Goal: Task Accomplishment & Management: Use online tool/utility

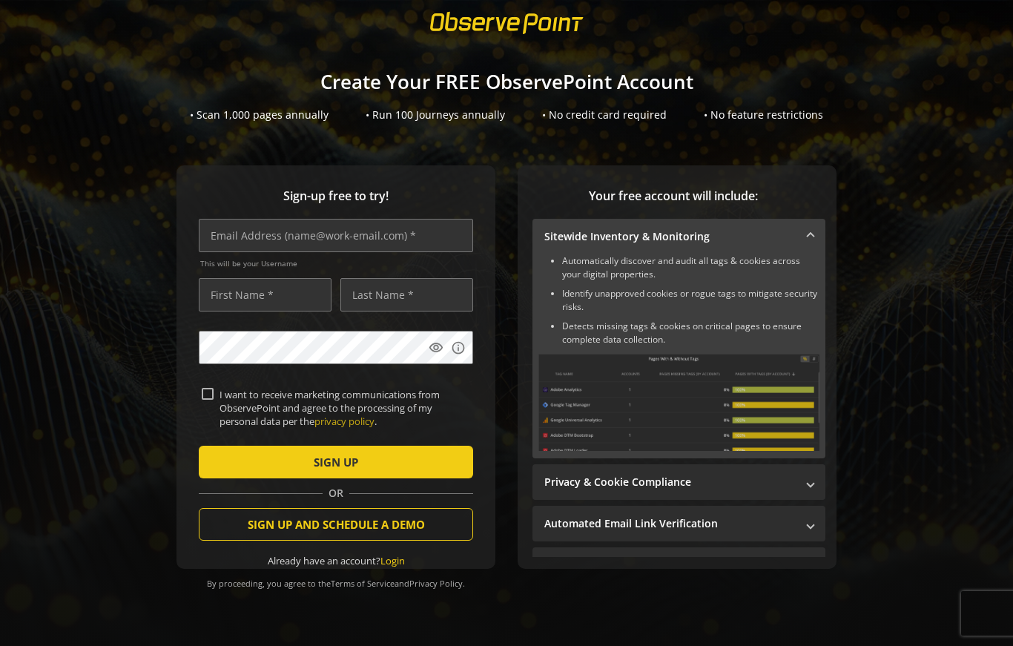
scroll to position [39, 0]
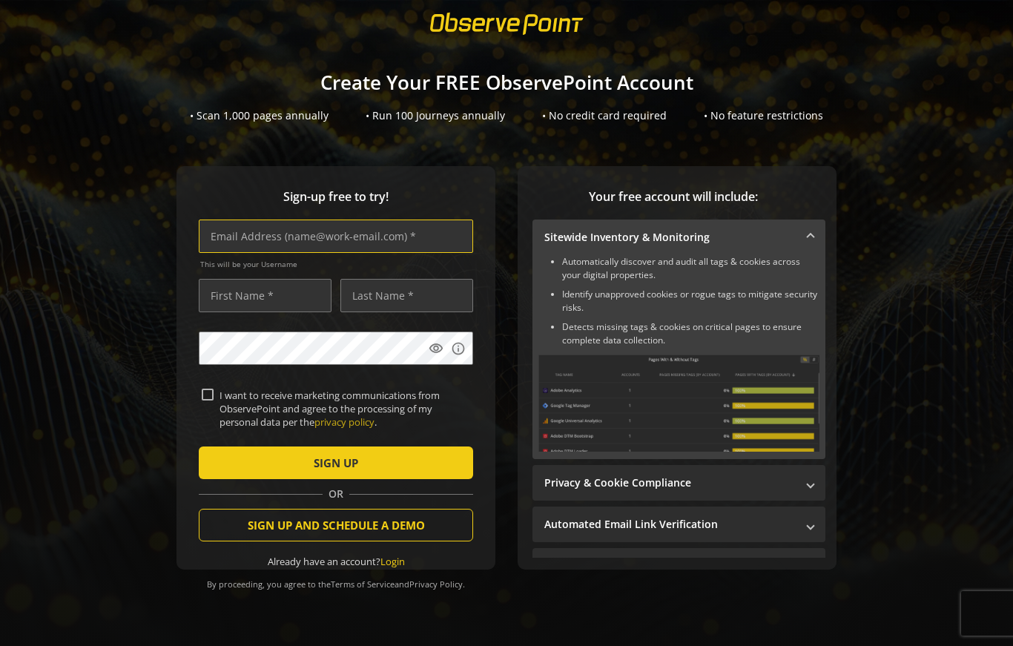
click at [335, 241] on input "text" at bounding box center [336, 236] width 274 height 33
type input "[EMAIL_ADDRESS][DOMAIN_NAME]"
click at [274, 292] on input "text" at bounding box center [265, 295] width 133 height 33
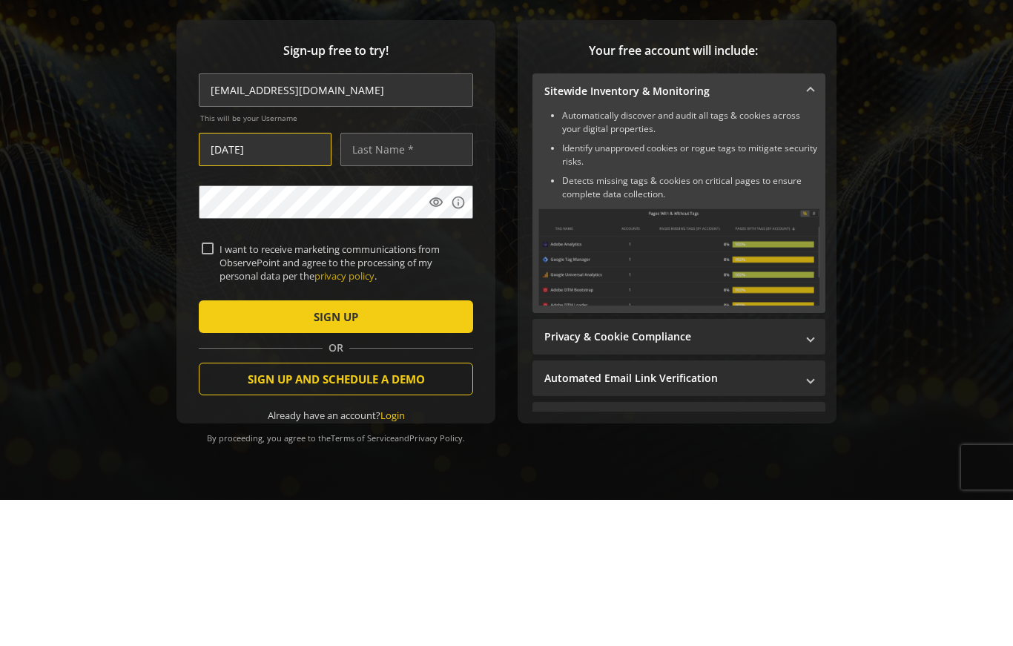
type input "[DATE]"
click at [398, 279] on input "text" at bounding box center [406, 295] width 133 height 33
type input "[PERSON_NAME]"
click at [214, 389] on label "I want to receive marketing communications from ObservePoint and agree to the p…" at bounding box center [342, 409] width 257 height 41
click at [214, 389] on input "I want to receive marketing communications from ObservePoint and agree to the p…" at bounding box center [208, 395] width 12 height 12
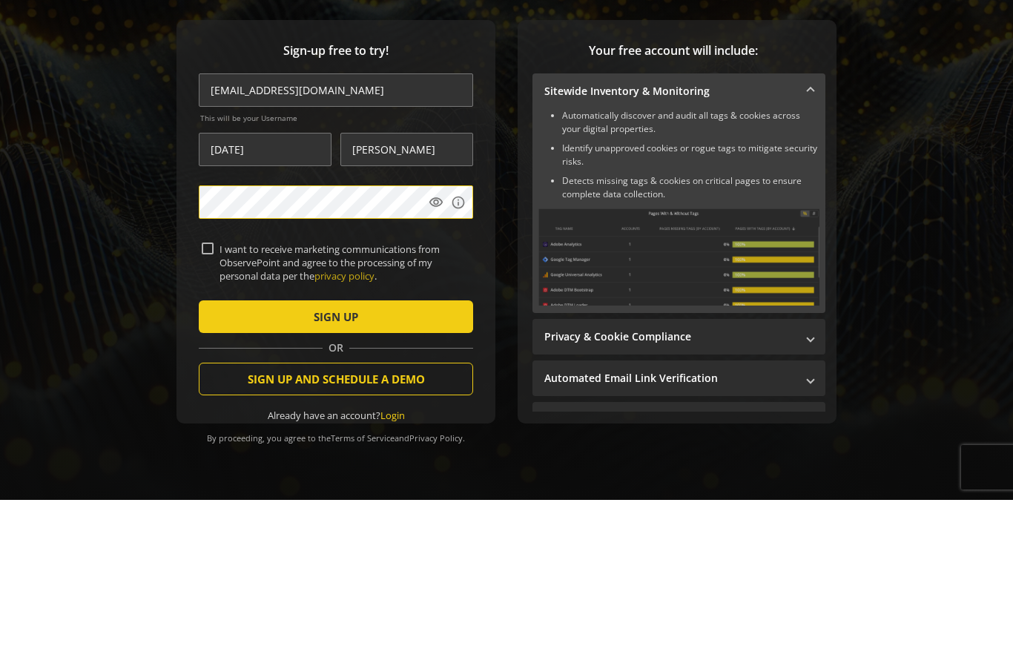
checkbox input "true"
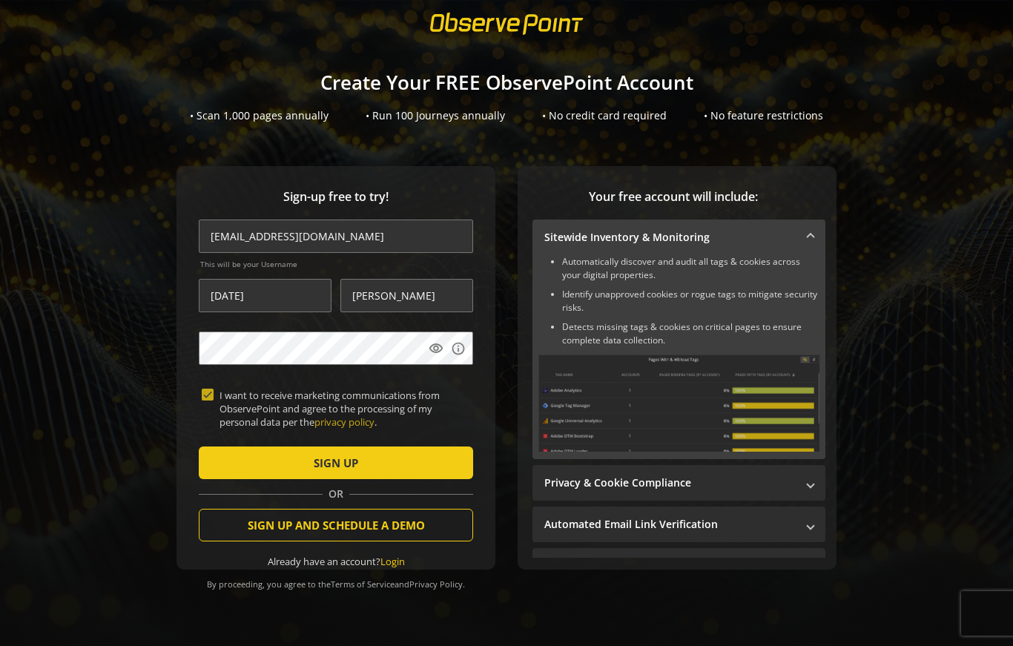
click at [386, 464] on span "submit" at bounding box center [336, 463] width 274 height 36
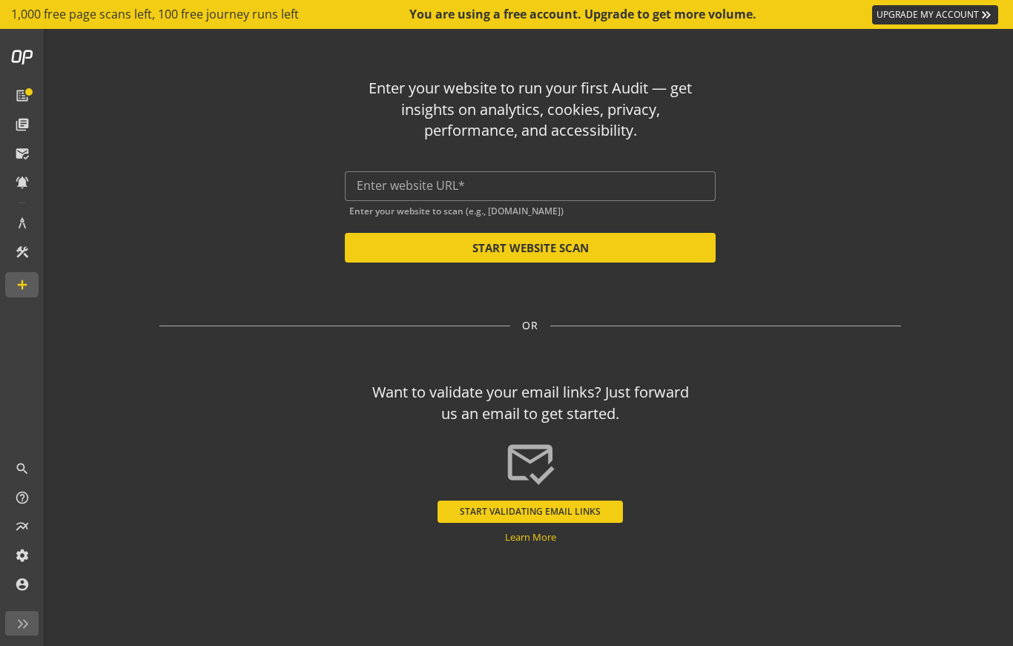
click at [375, 179] on input "text" at bounding box center [530, 186] width 347 height 14
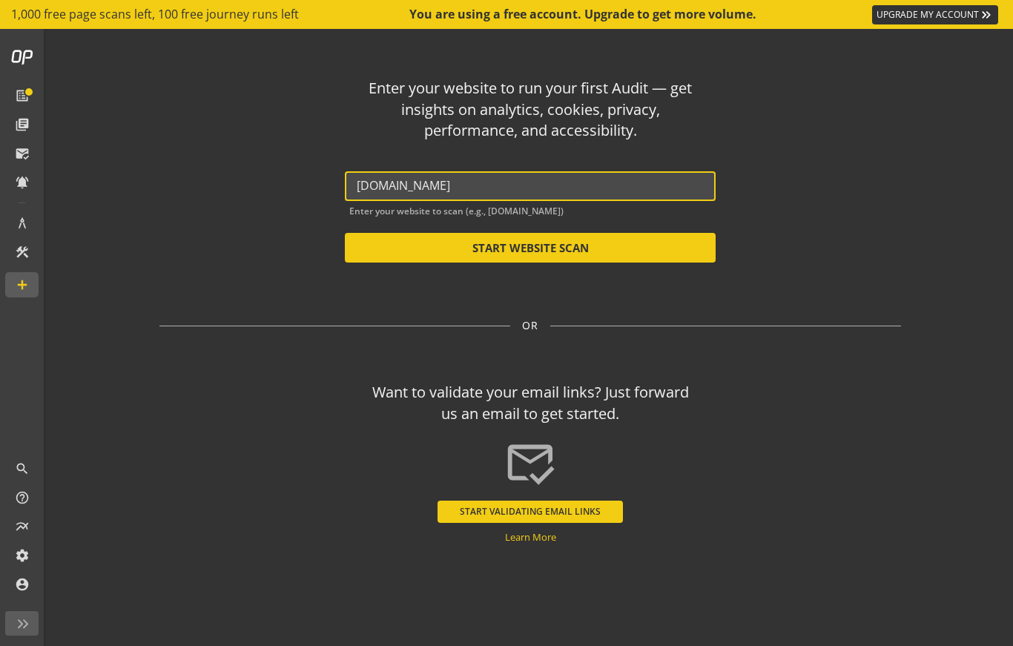
click at [578, 247] on button "START WEBSITE SCAN" at bounding box center [530, 248] width 371 height 30
type input "[URL][DOMAIN_NAME]"
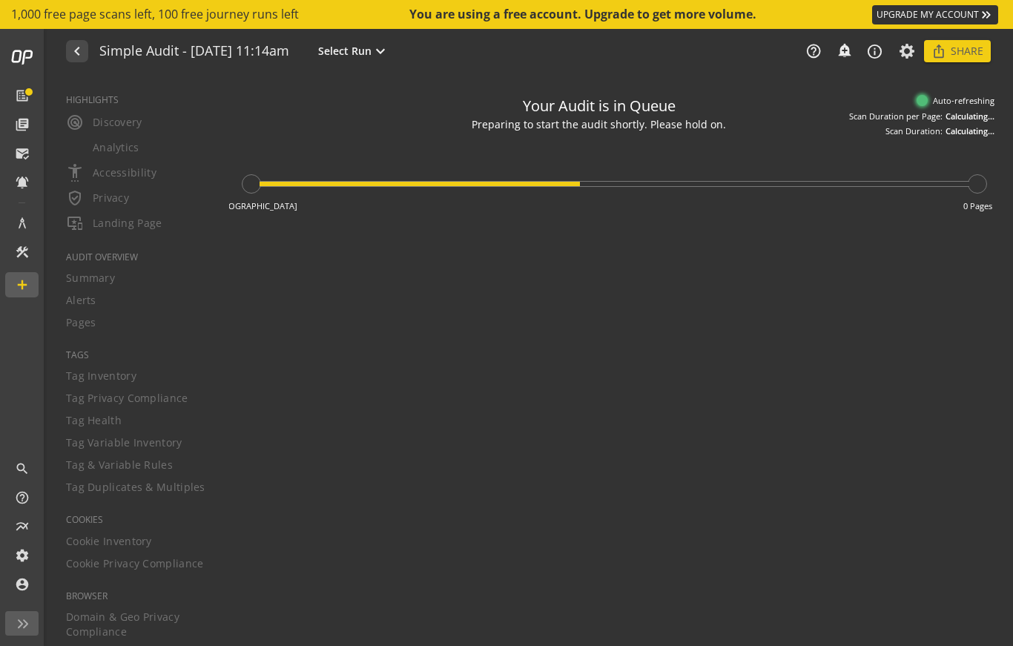
type textarea "Notes can include: -a description of what this audit is validating -changes in …"
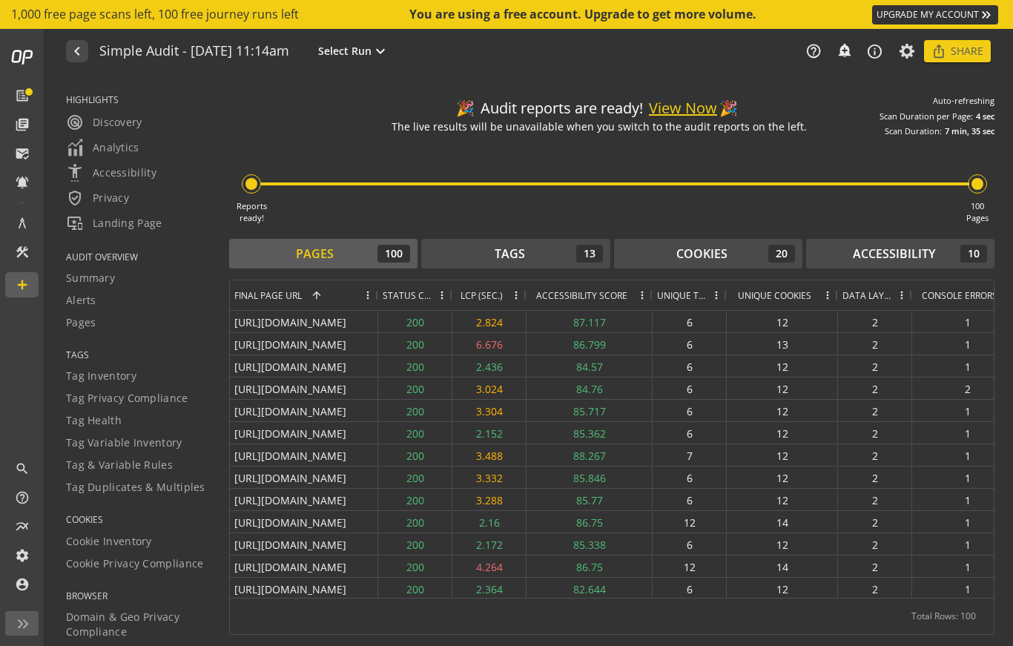
click at [682, 108] on button "View Now" at bounding box center [683, 109] width 68 height 22
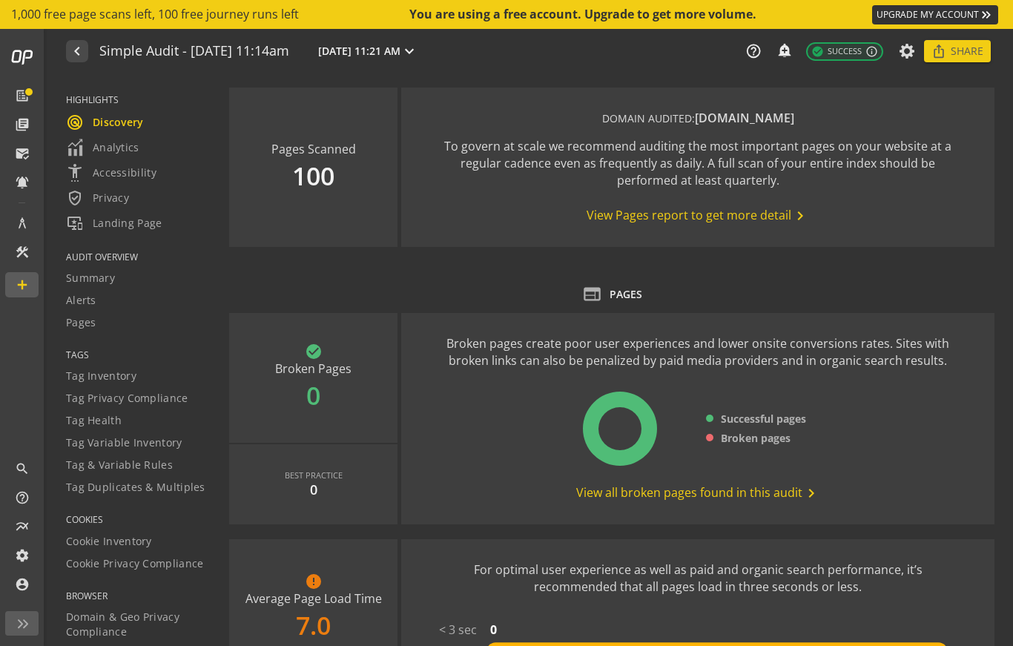
click at [963, 47] on span "Share" at bounding box center [967, 51] width 33 height 27
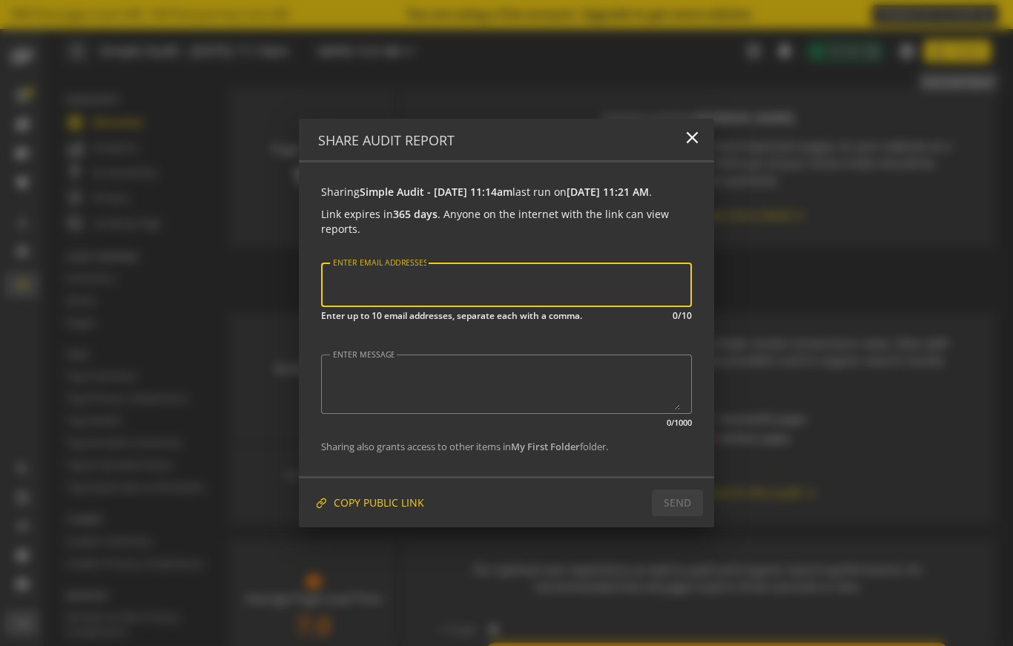
click at [402, 510] on span "COPY PUBLIC LINK" at bounding box center [379, 503] width 90 height 27
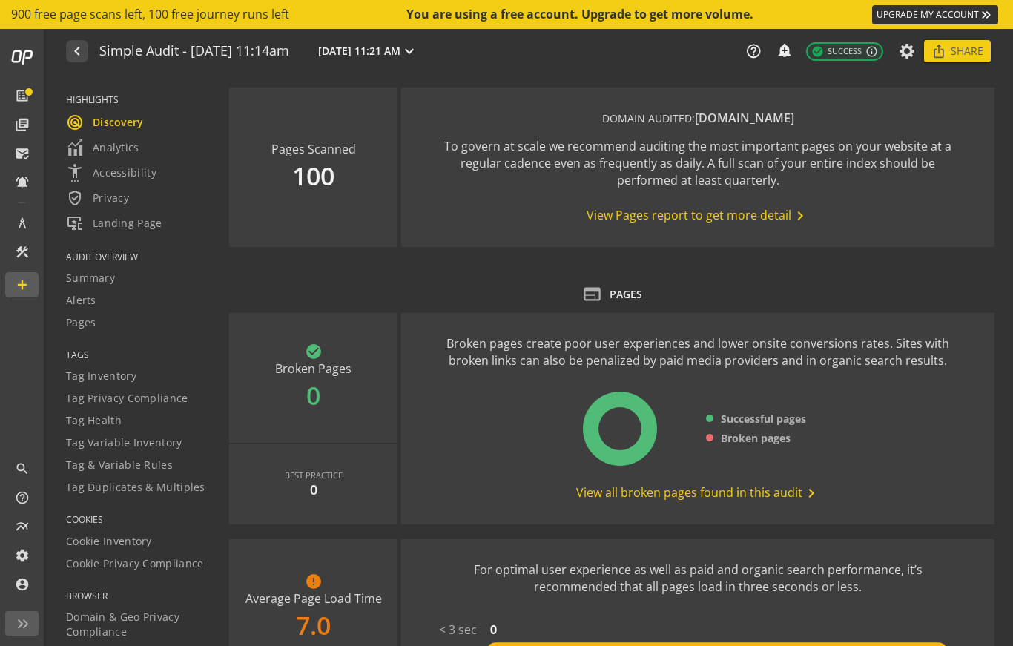
click at [82, 45] on mat-icon "navigate_before" at bounding box center [76, 51] width 16 height 18
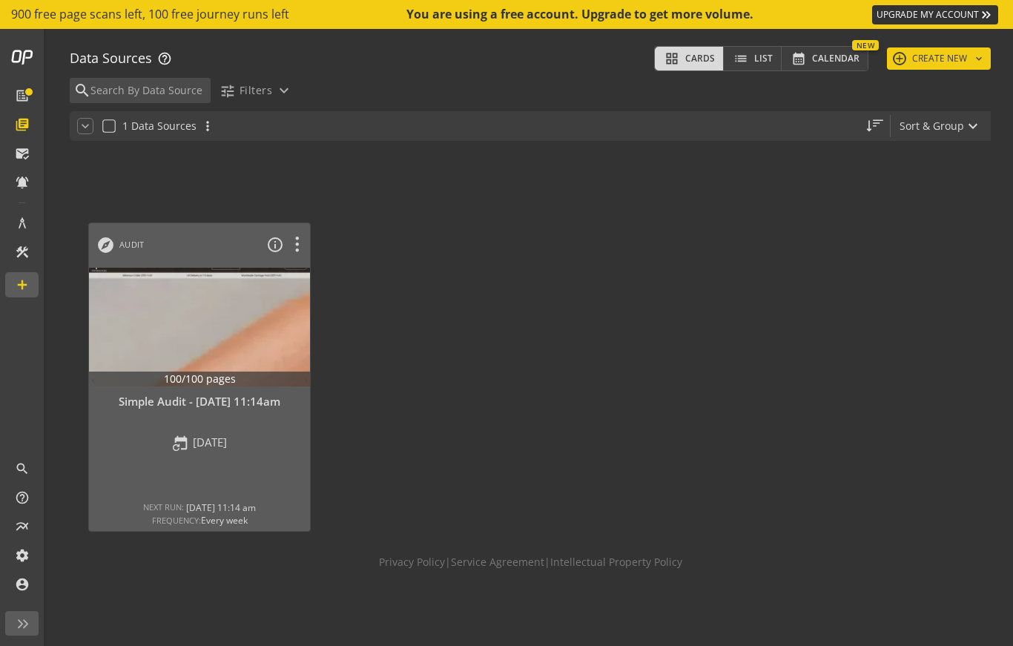
click at [979, 55] on mat-icon "keyboard_arrow_down" at bounding box center [979, 59] width 12 height 12
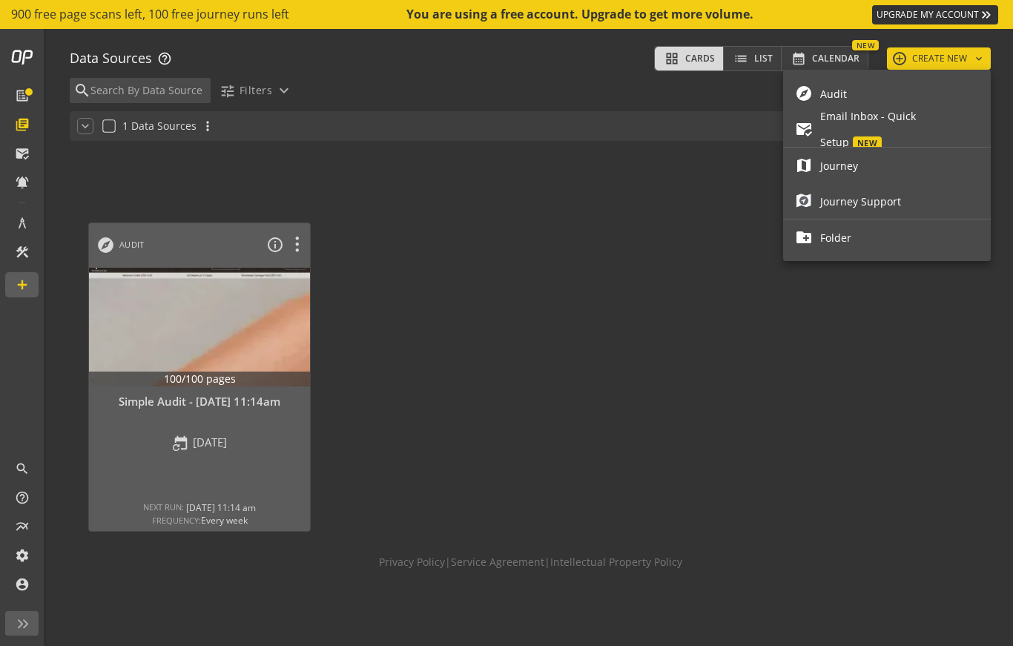
click at [870, 93] on span "Audit" at bounding box center [899, 94] width 159 height 26
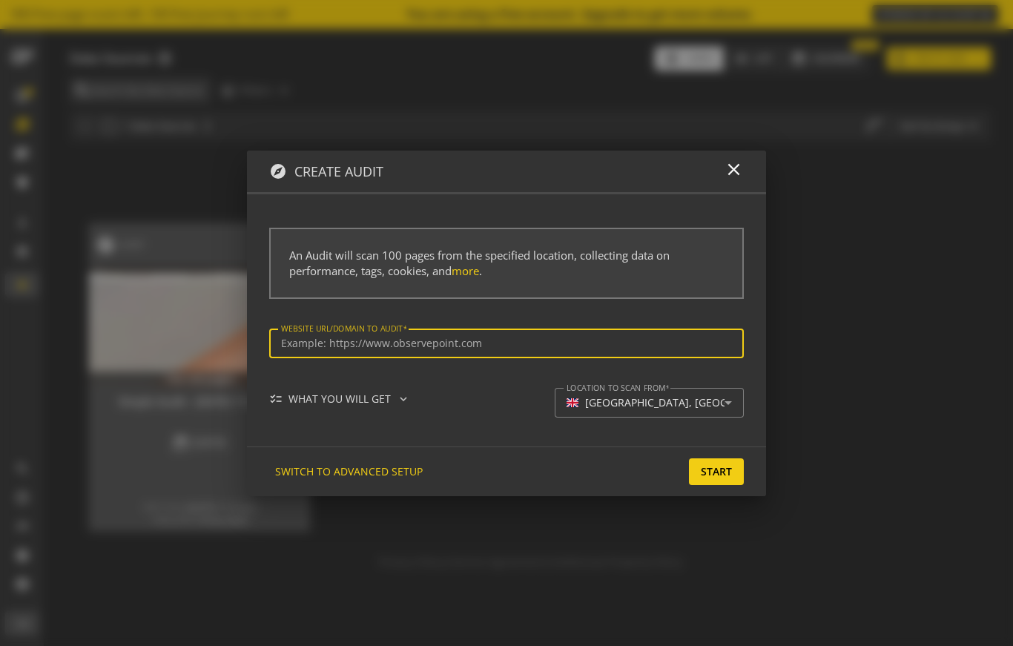
click at [334, 340] on input "Website url/domain to Audit" at bounding box center [506, 343] width 451 height 13
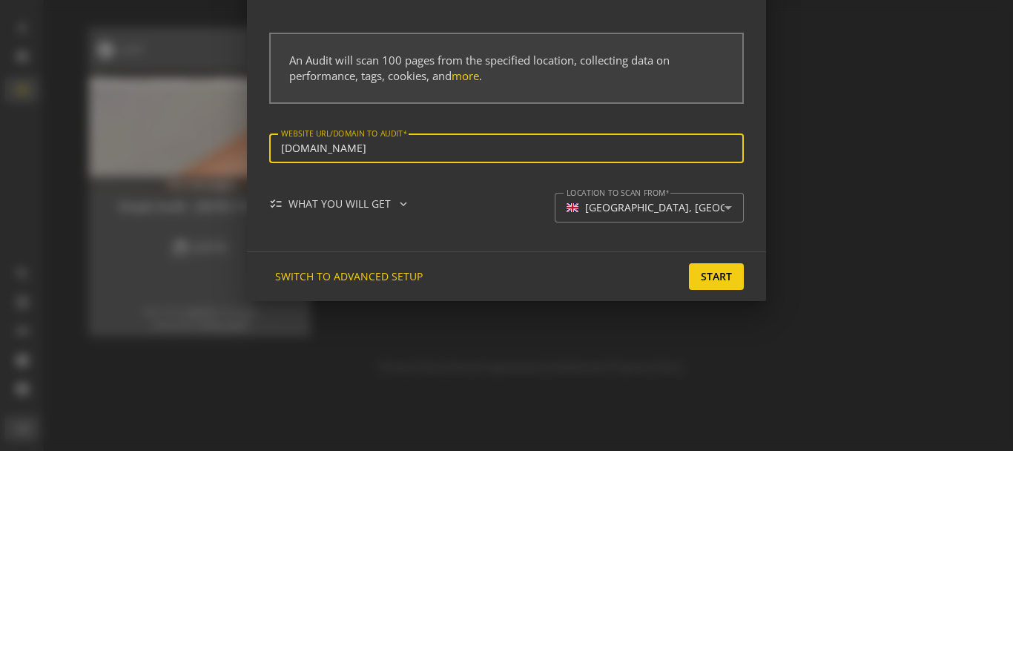
click at [728, 458] on span "Start" at bounding box center [716, 471] width 31 height 27
type input "[URL][DOMAIN_NAME]"
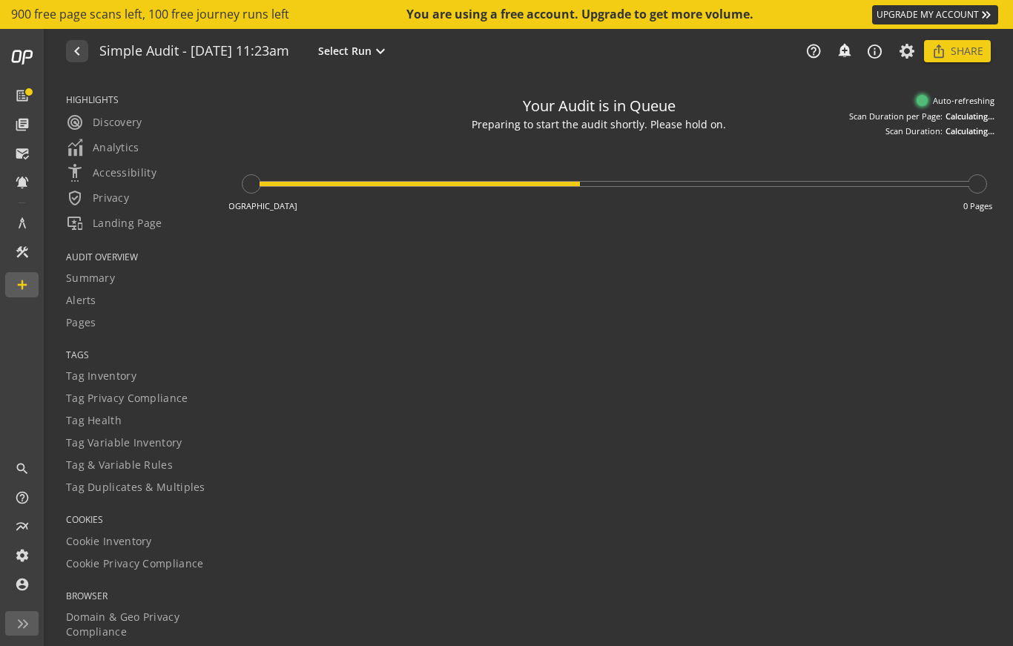
type textarea "Notes can include: -a description of what this audit is validating -changes in …"
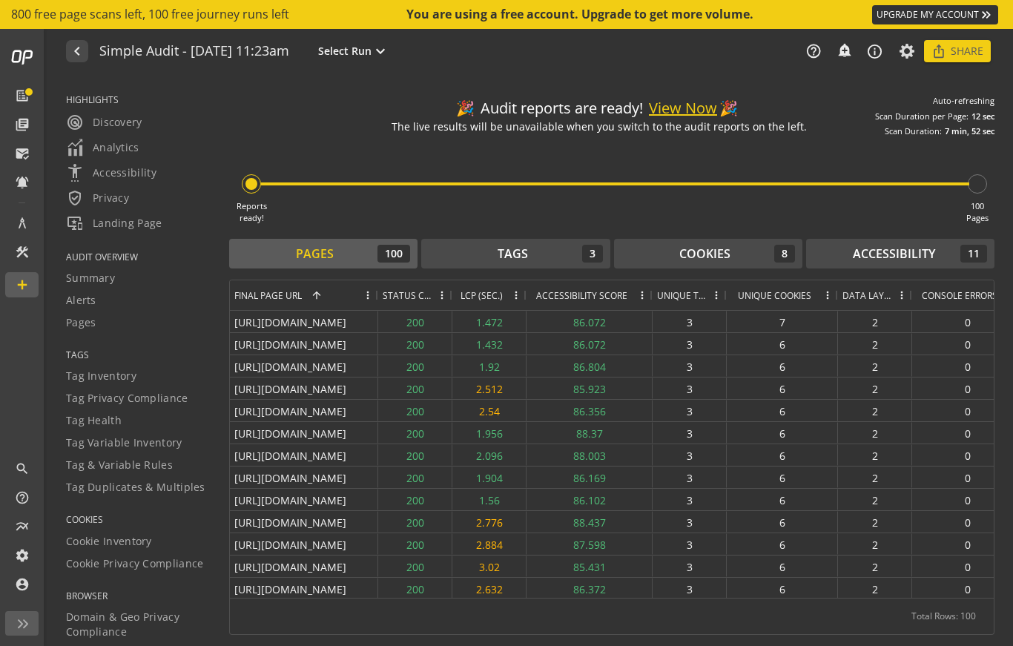
click at [969, 53] on span "Share" at bounding box center [967, 51] width 33 height 27
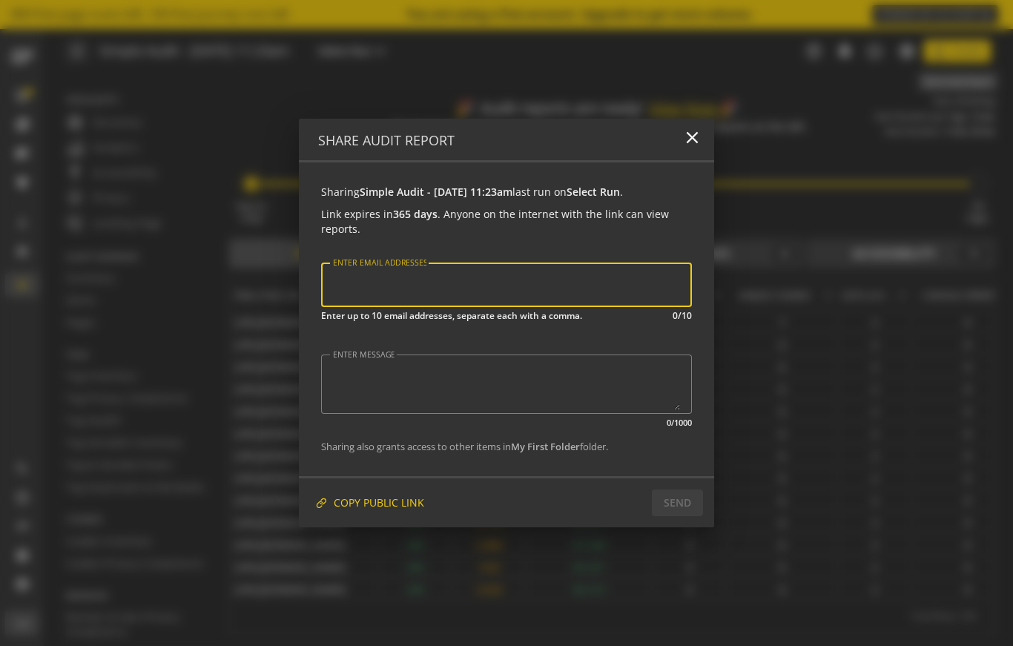
click at [386, 506] on span "COPY PUBLIC LINK" at bounding box center [379, 503] width 90 height 27
